Goal: Transaction & Acquisition: Purchase product/service

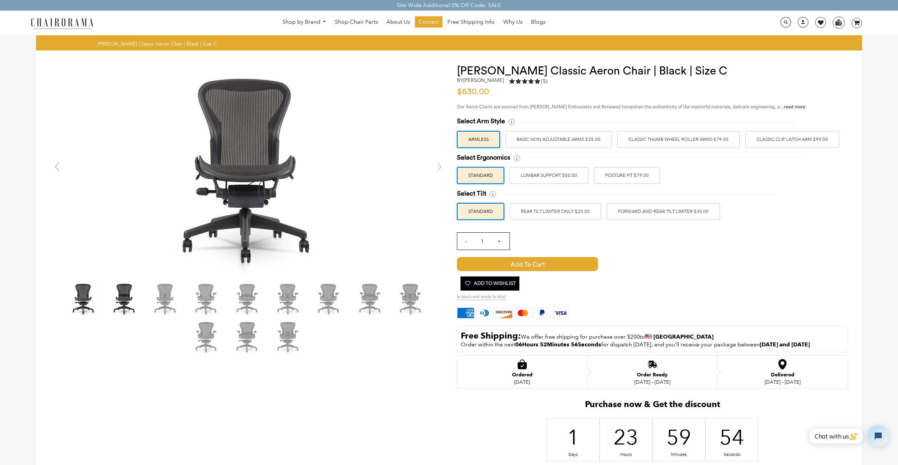
click at [122, 300] on img at bounding box center [124, 298] width 35 height 35
click at [159, 302] on img at bounding box center [165, 298] width 35 height 35
click at [184, 300] on link at bounding box center [166, 298] width 37 height 35
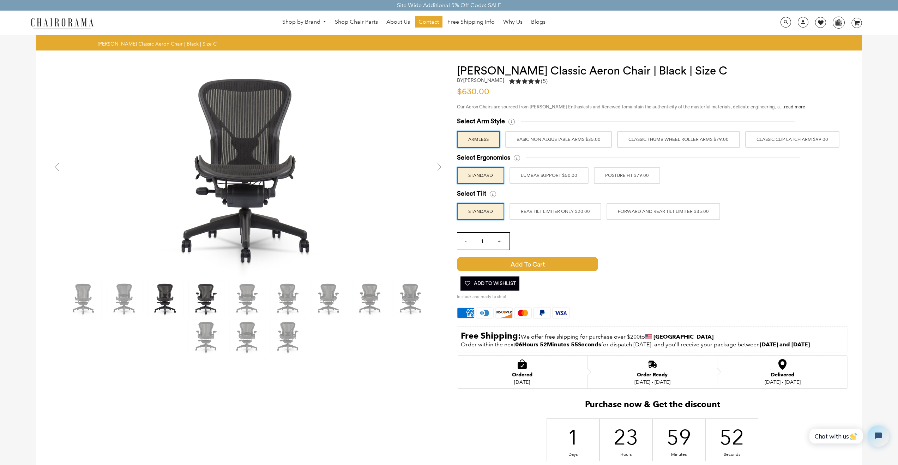
click at [206, 299] on img at bounding box center [206, 298] width 35 height 35
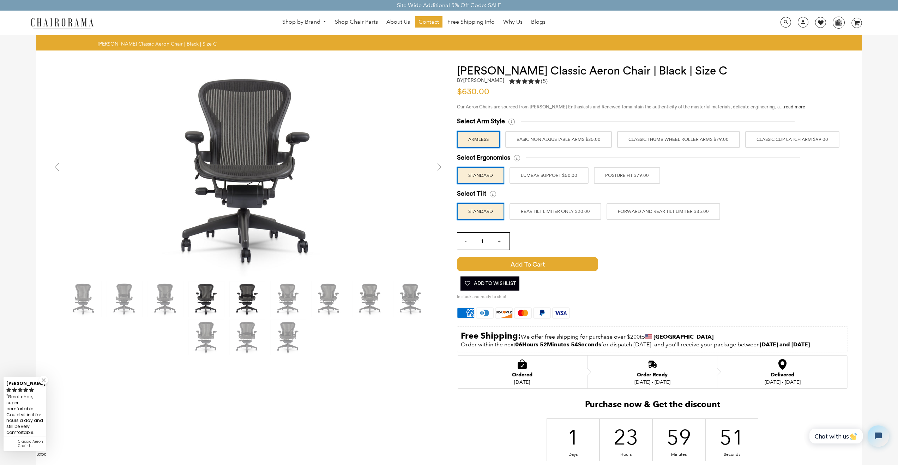
click at [239, 298] on img at bounding box center [247, 298] width 35 height 35
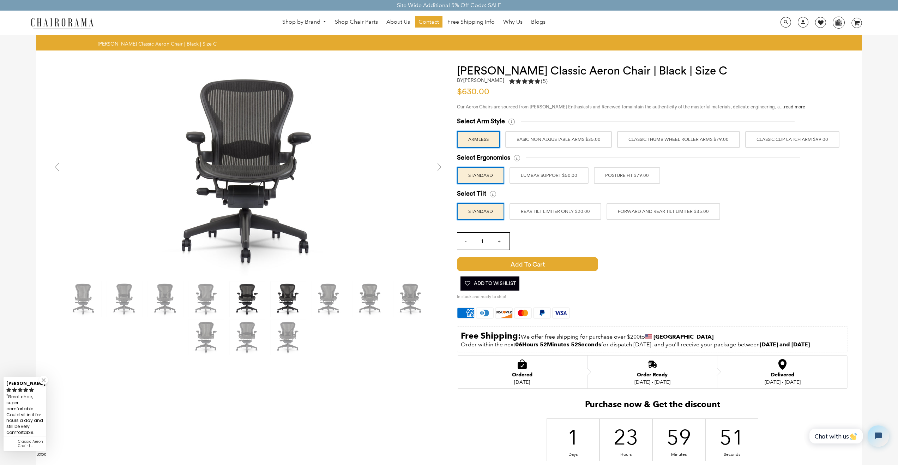
click at [296, 298] on img at bounding box center [288, 298] width 35 height 35
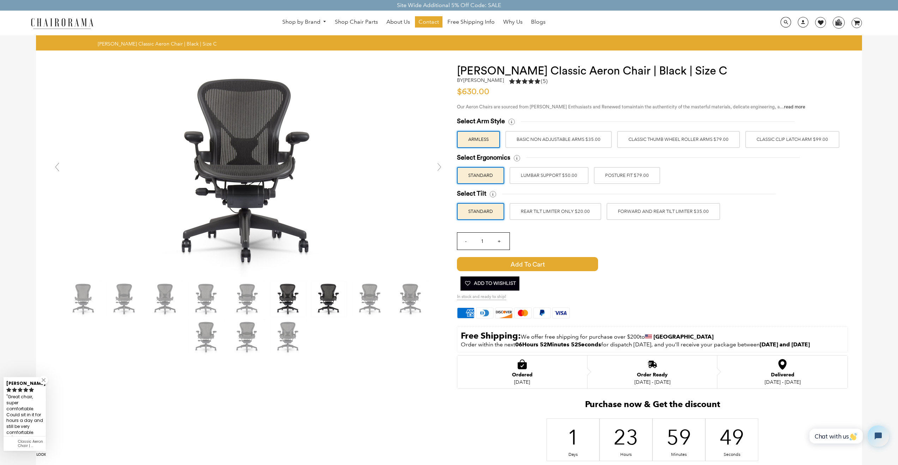
click at [331, 300] on img at bounding box center [329, 298] width 35 height 35
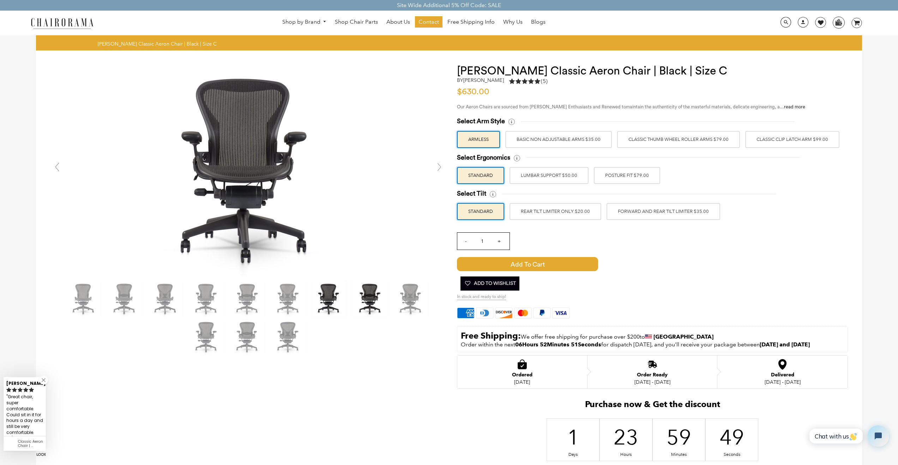
click at [359, 299] on img at bounding box center [369, 298] width 35 height 35
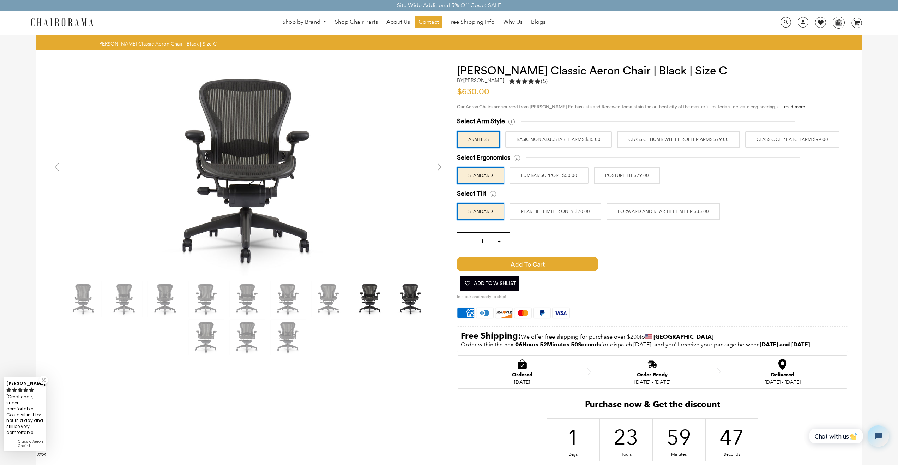
click at [403, 298] on img at bounding box center [410, 298] width 35 height 35
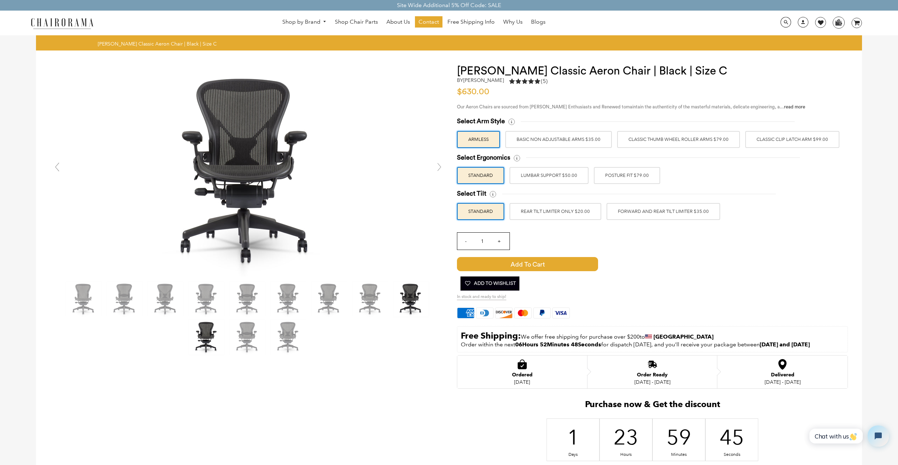
click at [201, 338] on img at bounding box center [206, 336] width 35 height 35
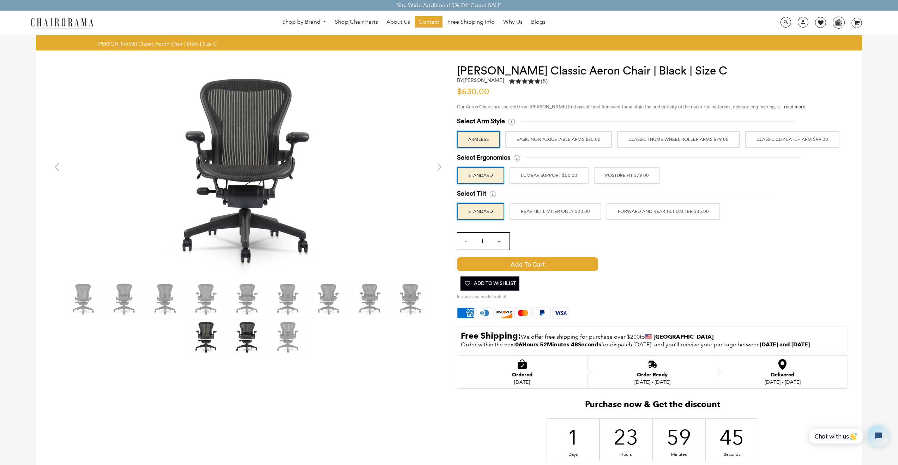
drag, startPoint x: 244, startPoint y: 339, endPoint x: 266, endPoint y: 338, distance: 22.6
click at [244, 339] on img at bounding box center [247, 336] width 35 height 35
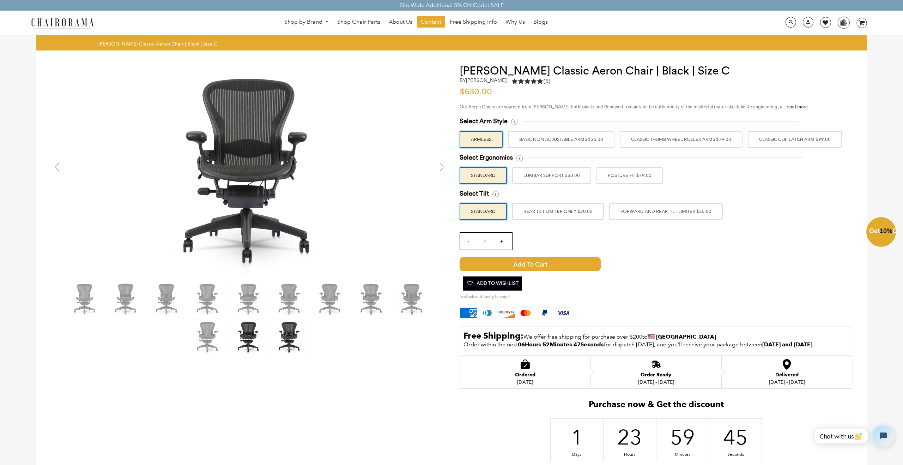
click at [280, 340] on div "Close dialog Exclusive Offer: Enjoy 10% Off! Get Your Coupon Code Now. Sign up …" at bounding box center [451, 231] width 903 height 465
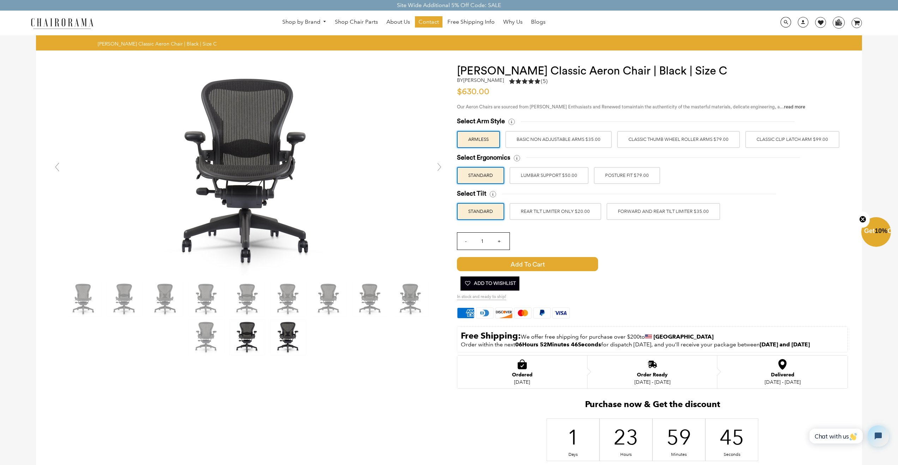
click at [280, 340] on img at bounding box center [288, 336] width 35 height 35
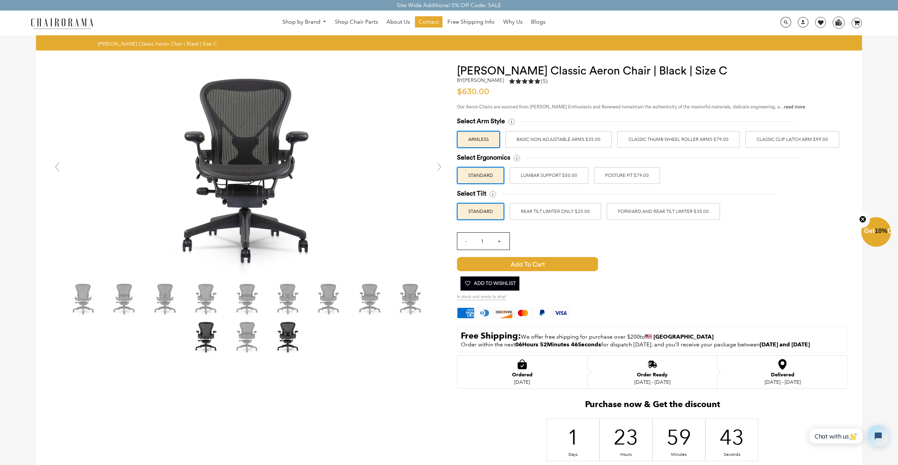
click at [213, 339] on img at bounding box center [206, 336] width 35 height 35
click at [366, 372] on div at bounding box center [449, 284] width 826 height 469
click at [711, 268] on button "Cart Error Add to Cart Added" at bounding box center [594, 264] width 274 height 14
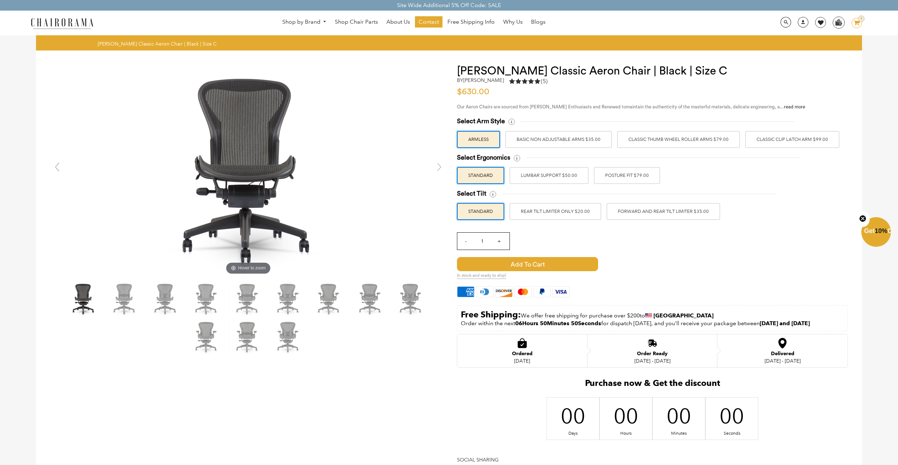
click at [774, 247] on div "- 1 +" at bounding box center [652, 243] width 391 height 28
